Goal: Information Seeking & Learning: Compare options

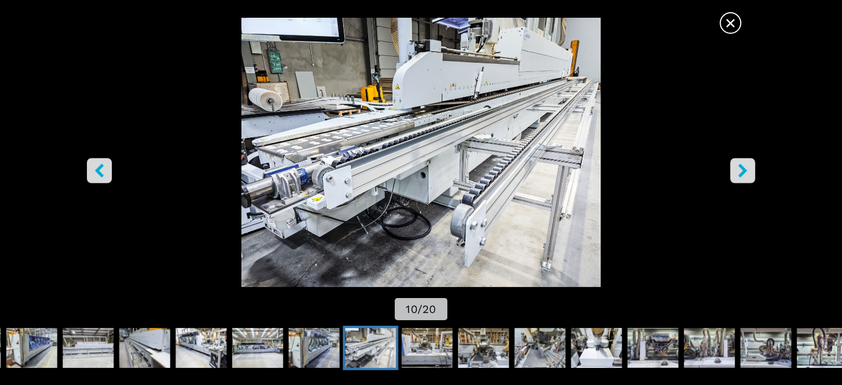
click at [728, 30] on span "×" at bounding box center [730, 20] width 19 height 19
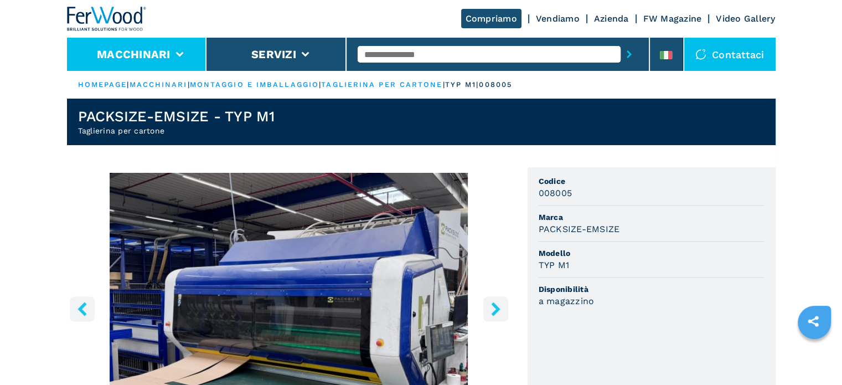
click at [142, 60] on button "Macchinari" at bounding box center [134, 54] width 74 height 13
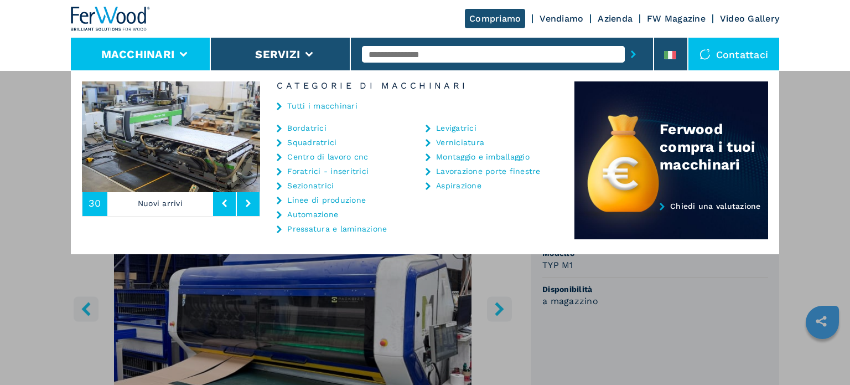
click at [333, 158] on link "Centro di lavoro cnc" at bounding box center [327, 157] width 81 height 8
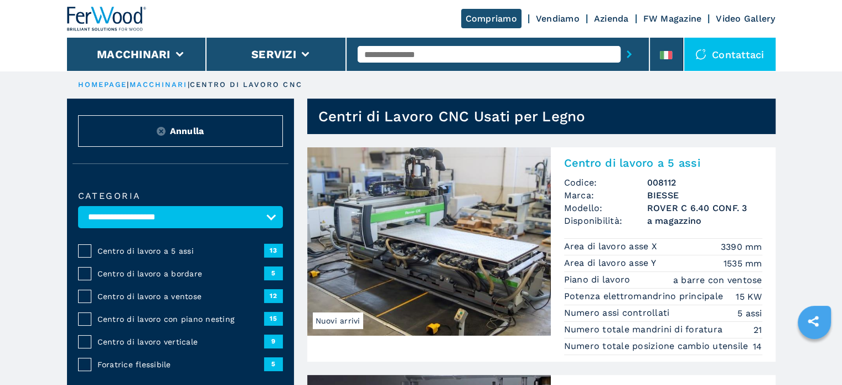
click at [130, 252] on span "Centro di lavoro a 5 assi" at bounding box center [180, 250] width 167 height 11
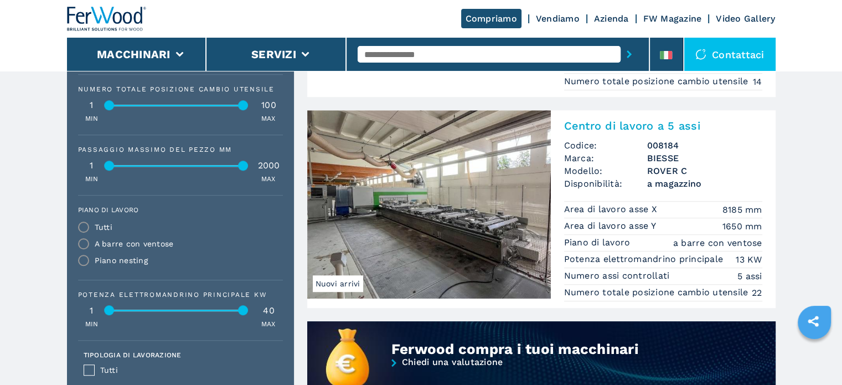
scroll to position [498, 0]
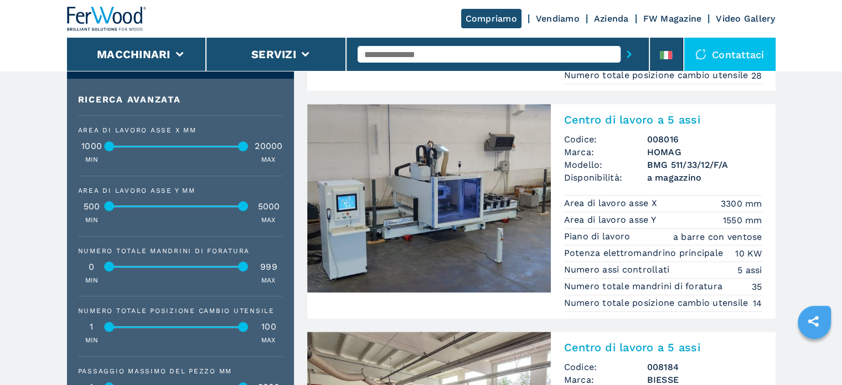
click at [573, 209] on p "Area di lavoro asse X" at bounding box center [612, 203] width 96 height 12
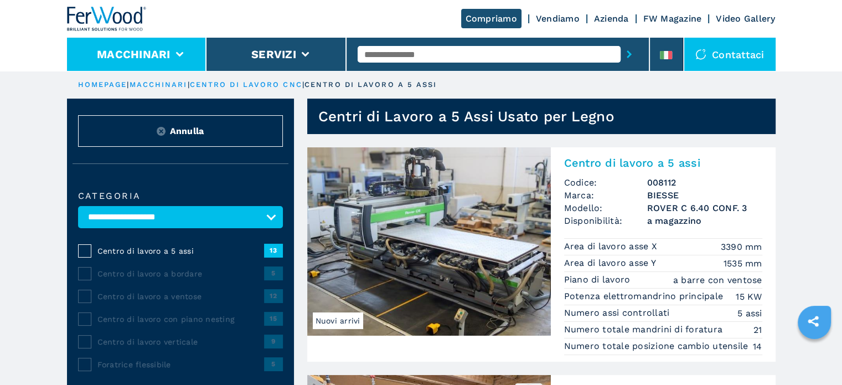
click at [150, 57] on button "Macchinari" at bounding box center [134, 54] width 74 height 13
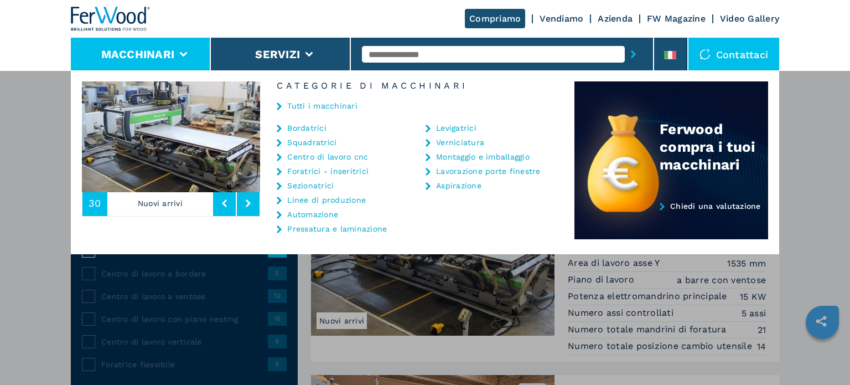
click at [319, 125] on link "Bordatrici" at bounding box center [306, 128] width 39 height 8
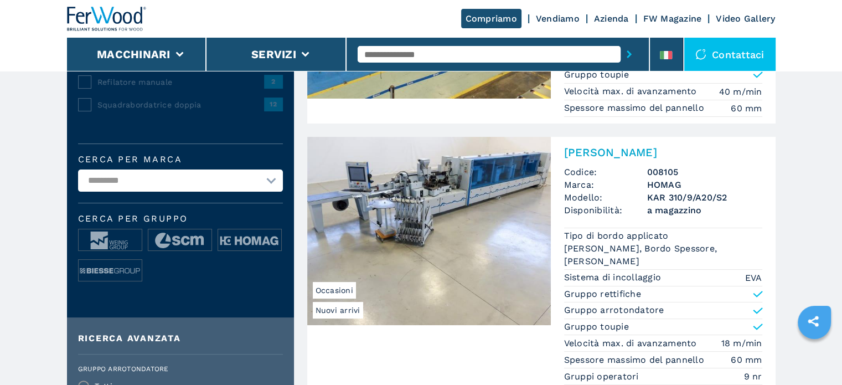
scroll to position [221, 0]
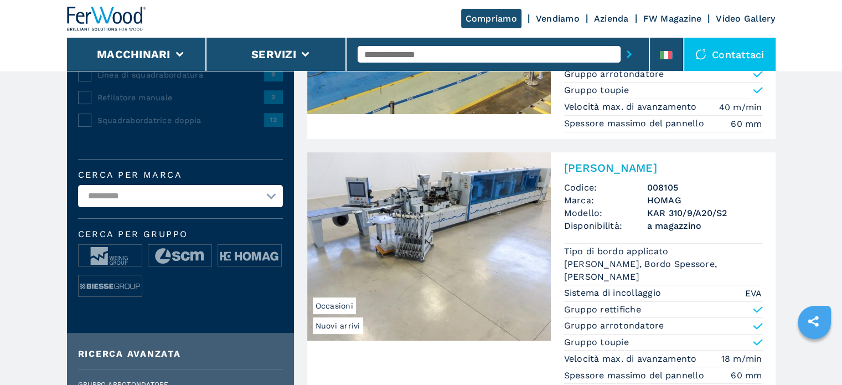
click at [270, 195] on select "**********" at bounding box center [180, 196] width 205 height 22
select select "*****"
click at [78, 185] on select "**********" at bounding box center [180, 196] width 205 height 22
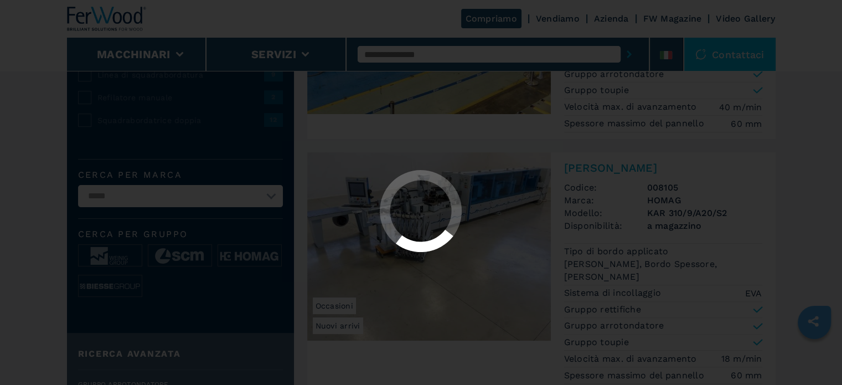
scroll to position [0, 0]
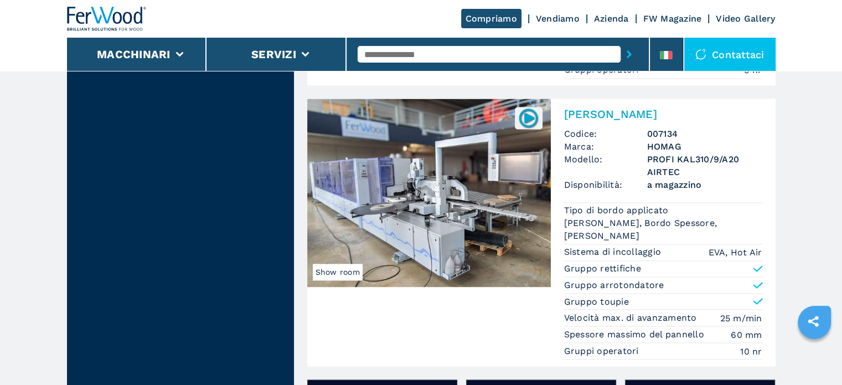
scroll to position [1837, 0]
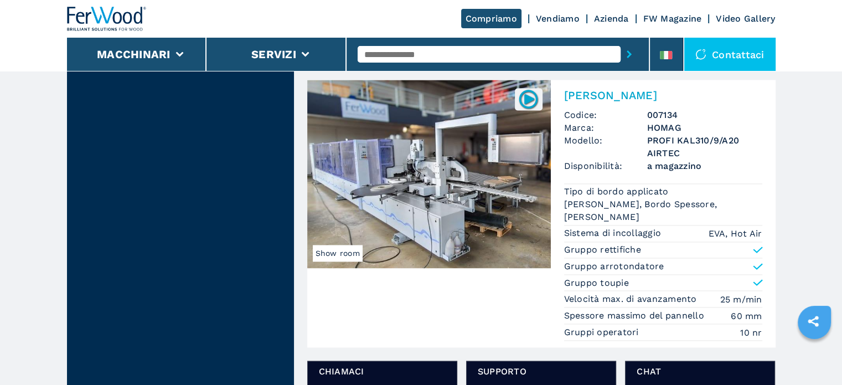
click at [604, 152] on span "Modello:" at bounding box center [605, 146] width 83 height 25
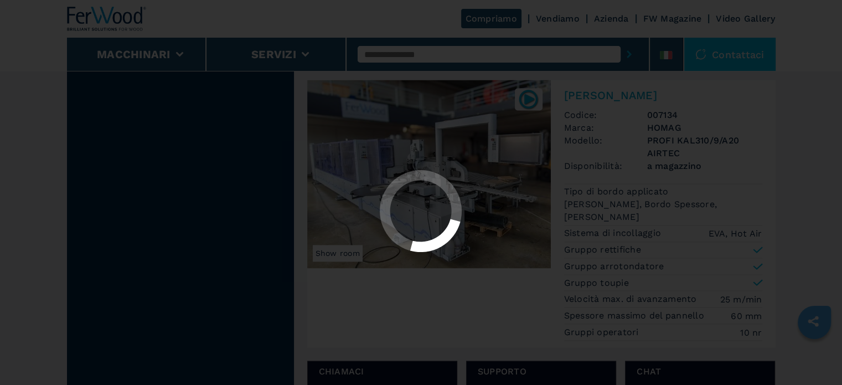
scroll to position [0, 0]
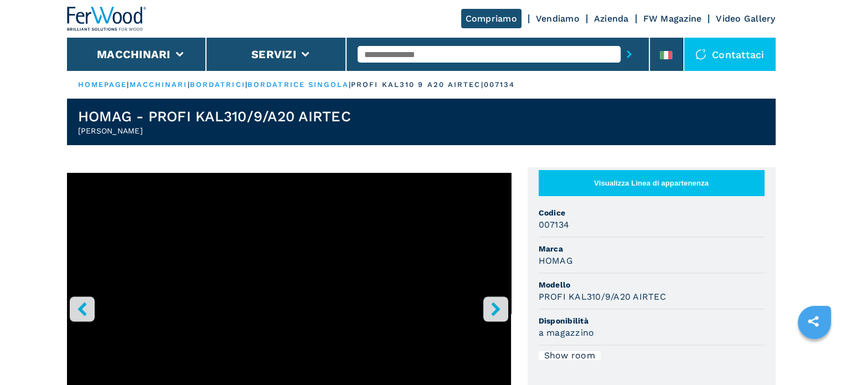
scroll to position [55, 0]
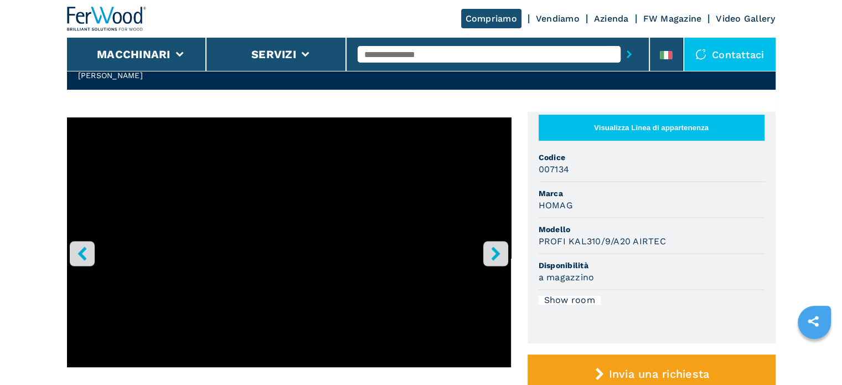
click at [500, 252] on icon "right-button" at bounding box center [496, 253] width 14 height 14
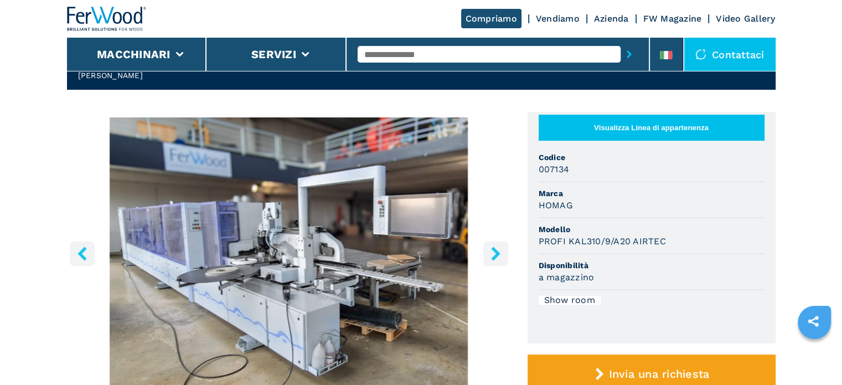
click at [496, 253] on icon "right-button" at bounding box center [495, 253] width 9 height 14
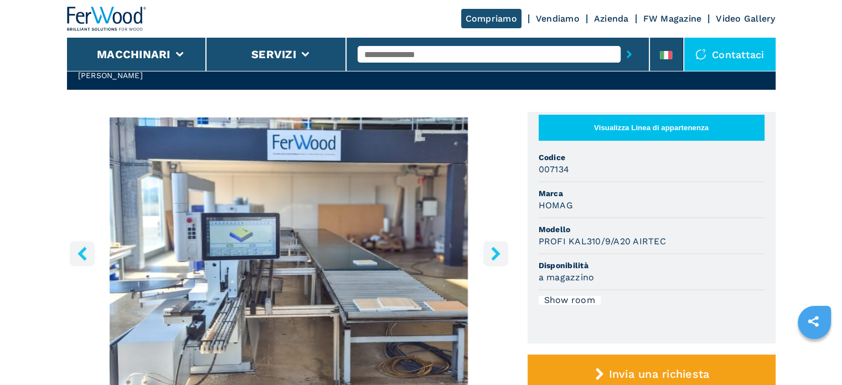
click at [495, 253] on icon "right-button" at bounding box center [496, 253] width 14 height 14
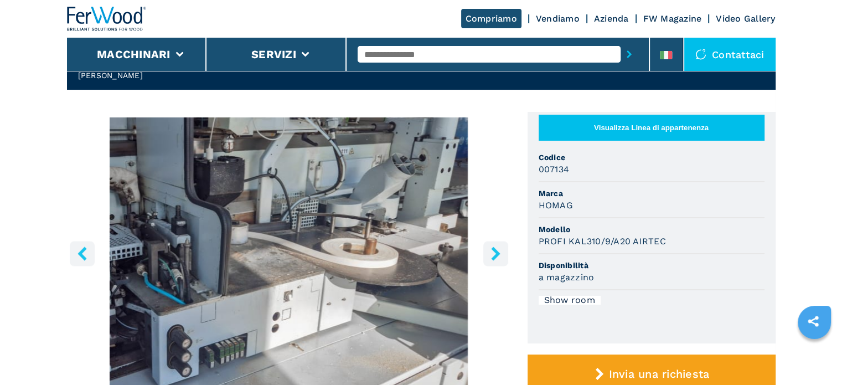
click at [495, 253] on icon "right-button" at bounding box center [496, 253] width 14 height 14
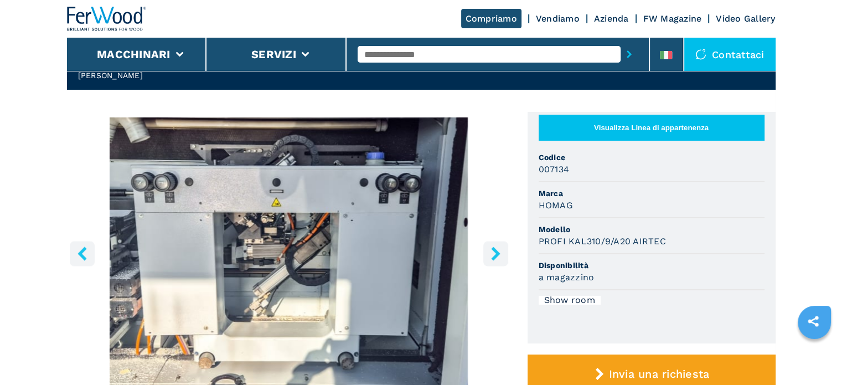
click at [495, 253] on icon "right-button" at bounding box center [496, 253] width 14 height 14
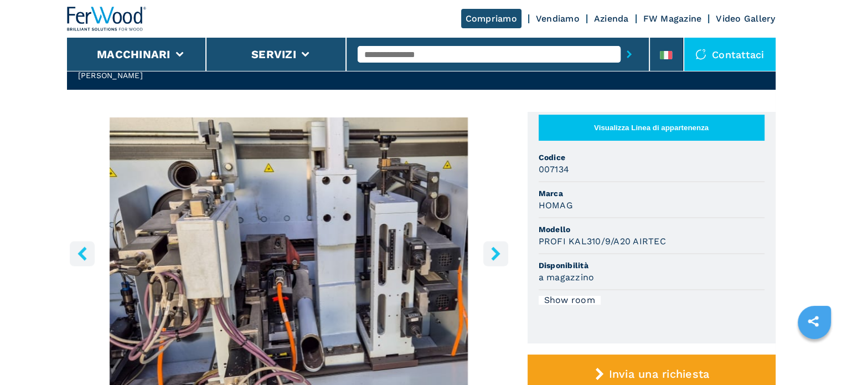
click at [495, 253] on icon "right-button" at bounding box center [496, 253] width 14 height 14
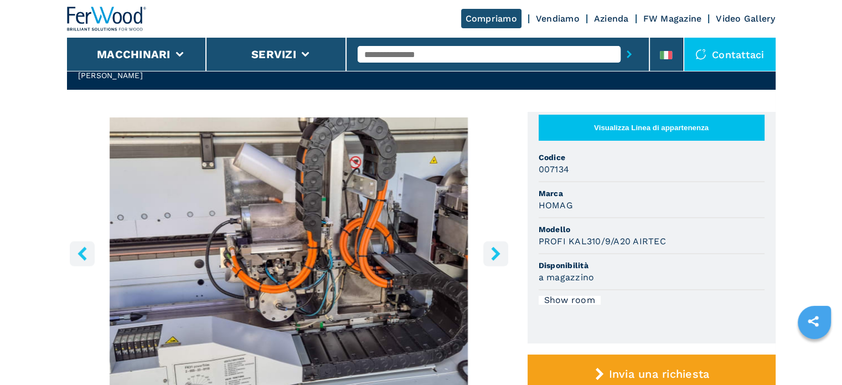
click at [495, 253] on icon "right-button" at bounding box center [496, 253] width 14 height 14
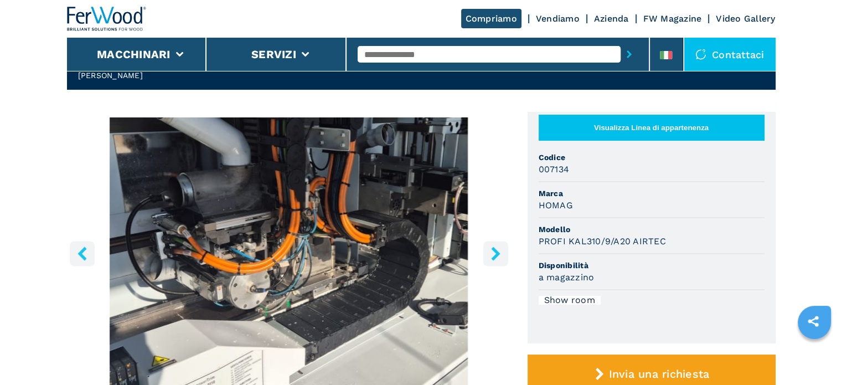
click at [495, 253] on icon "right-button" at bounding box center [496, 253] width 14 height 14
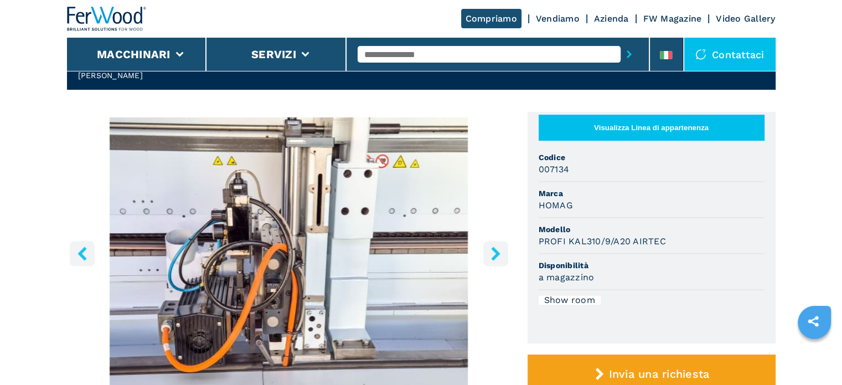
click at [495, 253] on icon "right-button" at bounding box center [496, 253] width 14 height 14
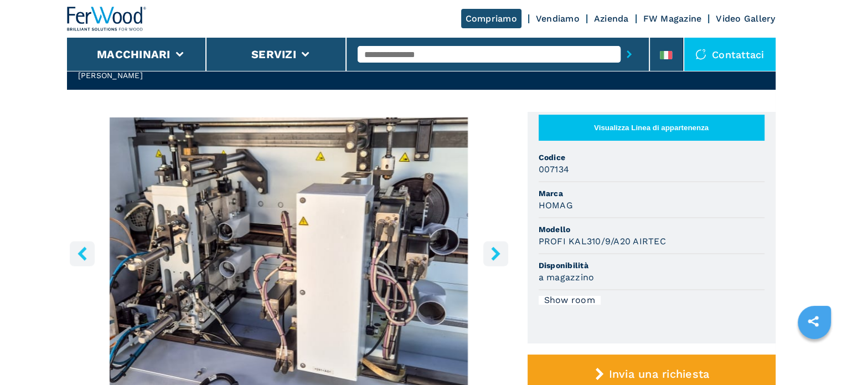
click at [495, 253] on icon "right-button" at bounding box center [496, 253] width 14 height 14
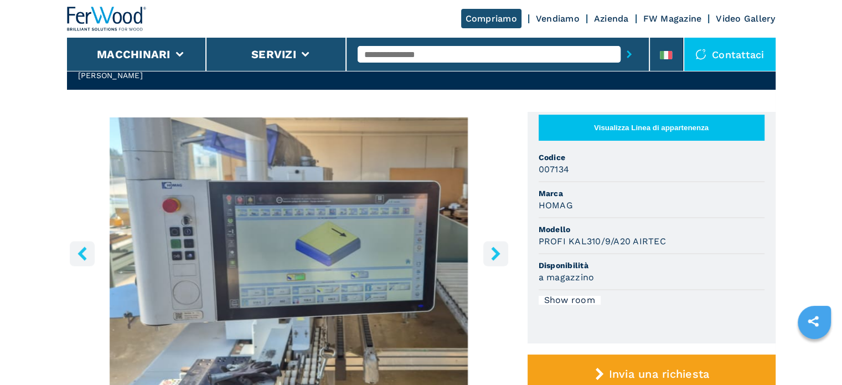
click at [495, 253] on icon "right-button" at bounding box center [496, 253] width 14 height 14
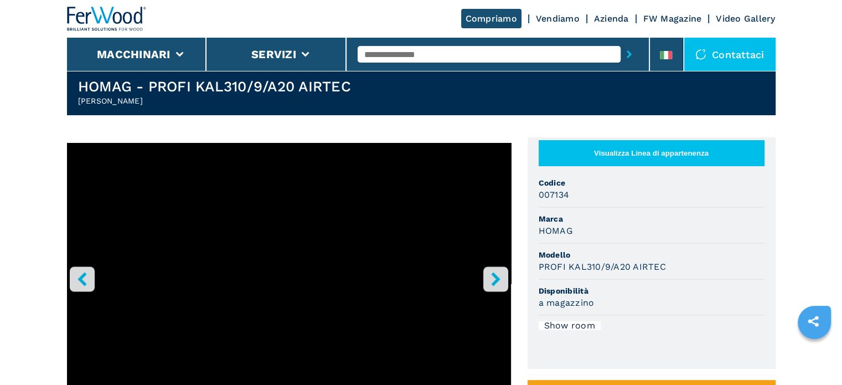
scroll to position [0, 0]
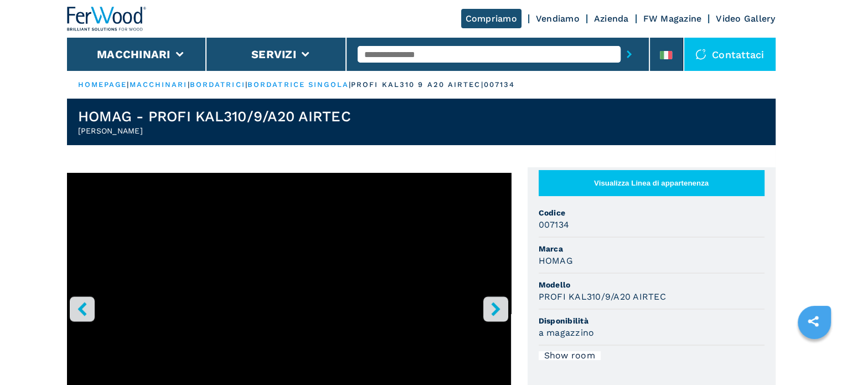
click at [399, 56] on input "text" at bounding box center [489, 54] width 263 height 17
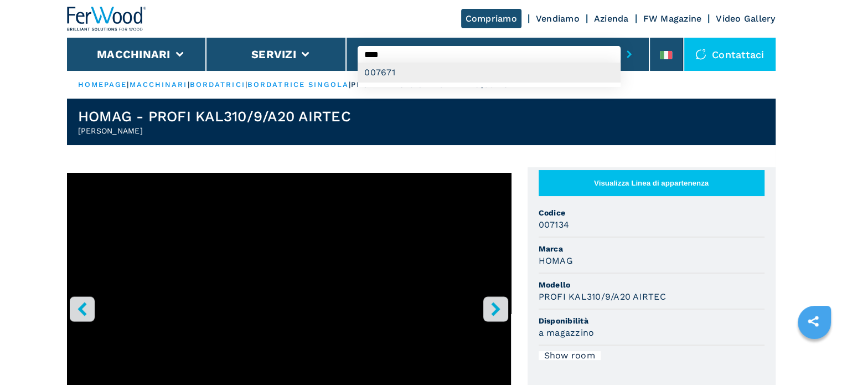
click at [388, 65] on div "007671" at bounding box center [489, 73] width 263 height 20
type input "******"
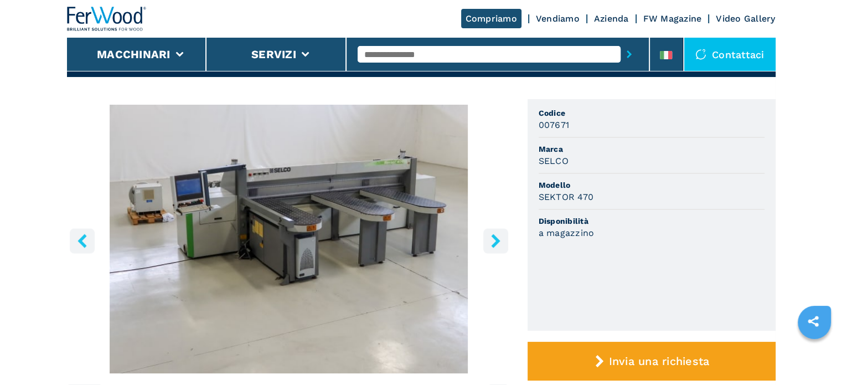
scroll to position [55, 0]
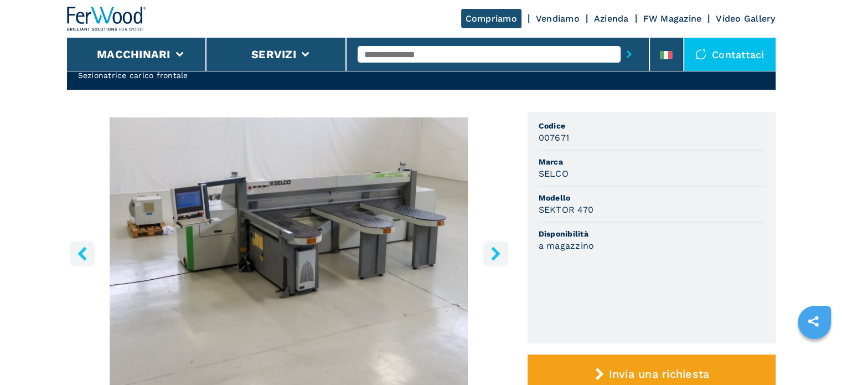
click at [437, 57] on input "text" at bounding box center [489, 54] width 263 height 17
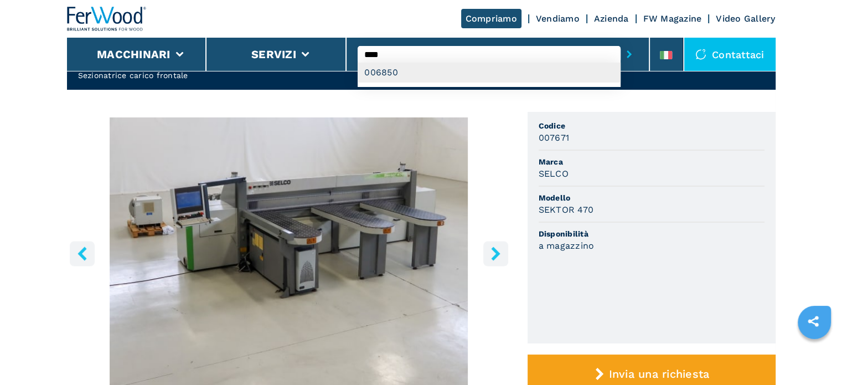
click at [385, 71] on div "006850" at bounding box center [489, 73] width 263 height 20
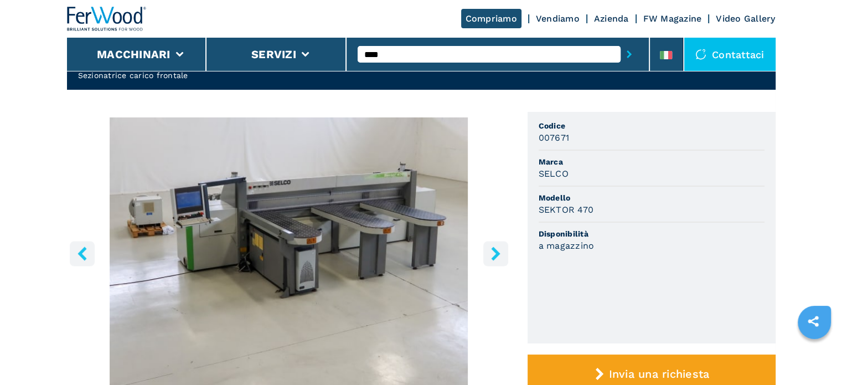
type input "******"
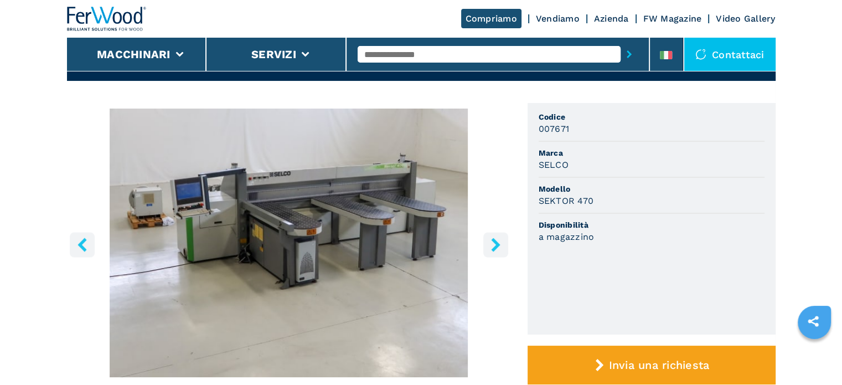
scroll to position [277, 0]
